Goal: Task Accomplishment & Management: Manage account settings

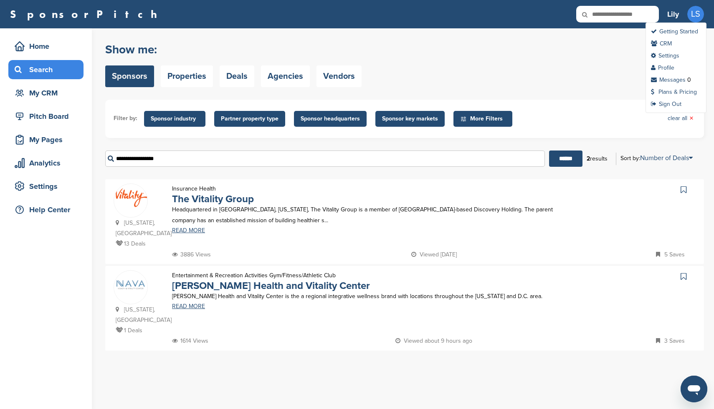
click at [696, 13] on span "LS" at bounding box center [695, 14] width 17 height 17
click at [667, 54] on link "Settings" at bounding box center [665, 55] width 28 height 7
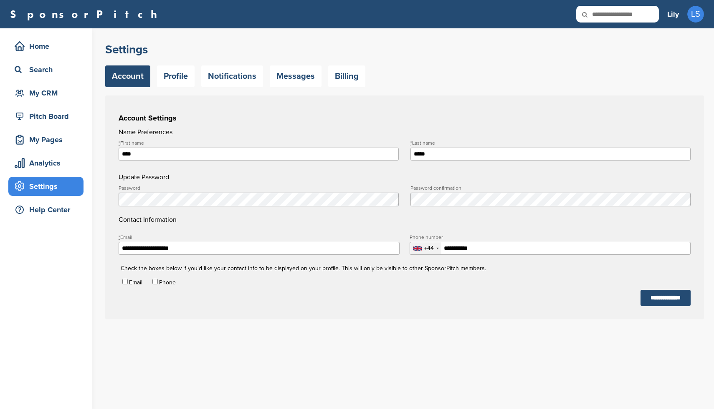
type input "**********"
click at [174, 77] on link "Profile" at bounding box center [176, 77] width 38 height 22
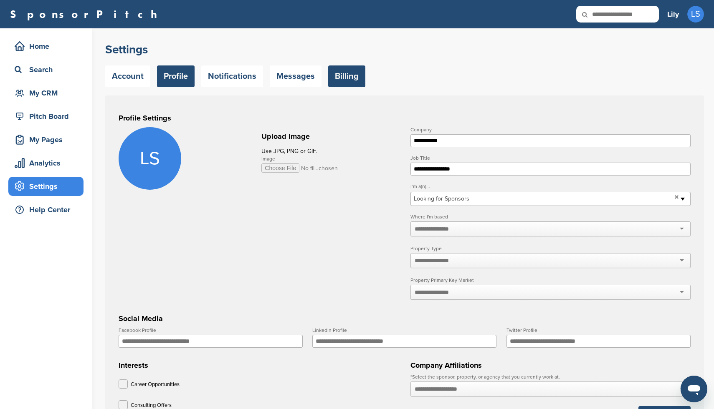
click at [338, 80] on link "Billing" at bounding box center [346, 77] width 37 height 22
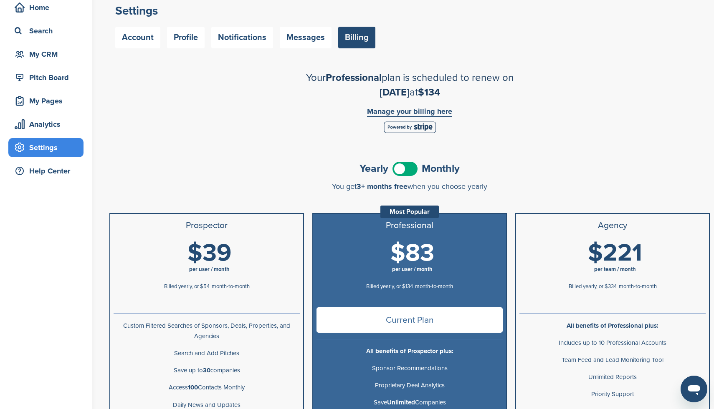
scroll to position [40, 0]
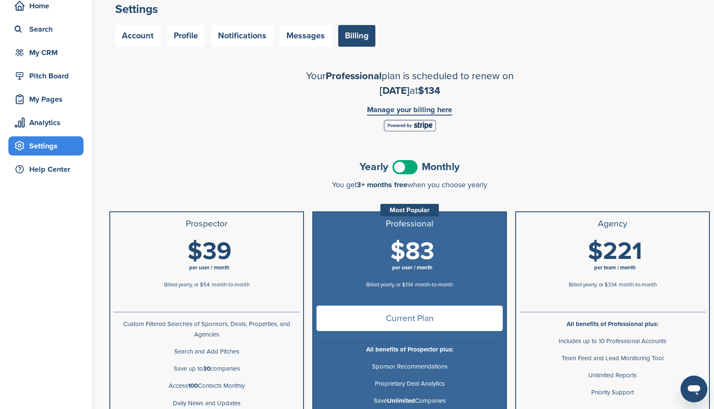
click at [442, 111] on link "Manage your billing here" at bounding box center [409, 111] width 85 height 10
